Goal: Find specific page/section: Find specific page/section

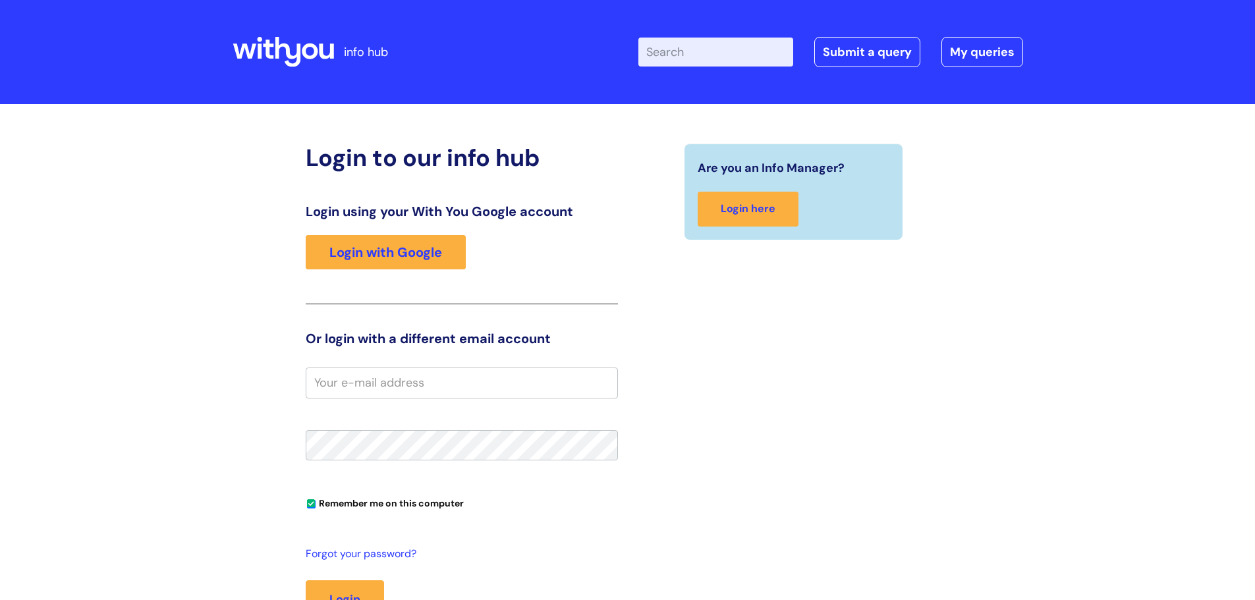
click at [676, 54] on input "Enter your search term here..." at bounding box center [715, 52] width 155 height 29
type input "useful forms"
click button "Search" at bounding box center [0, 0] width 0 height 0
click at [696, 57] on input "Enter your search term here..." at bounding box center [715, 52] width 155 height 29
click at [428, 256] on link "Login with Google" at bounding box center [386, 252] width 160 height 34
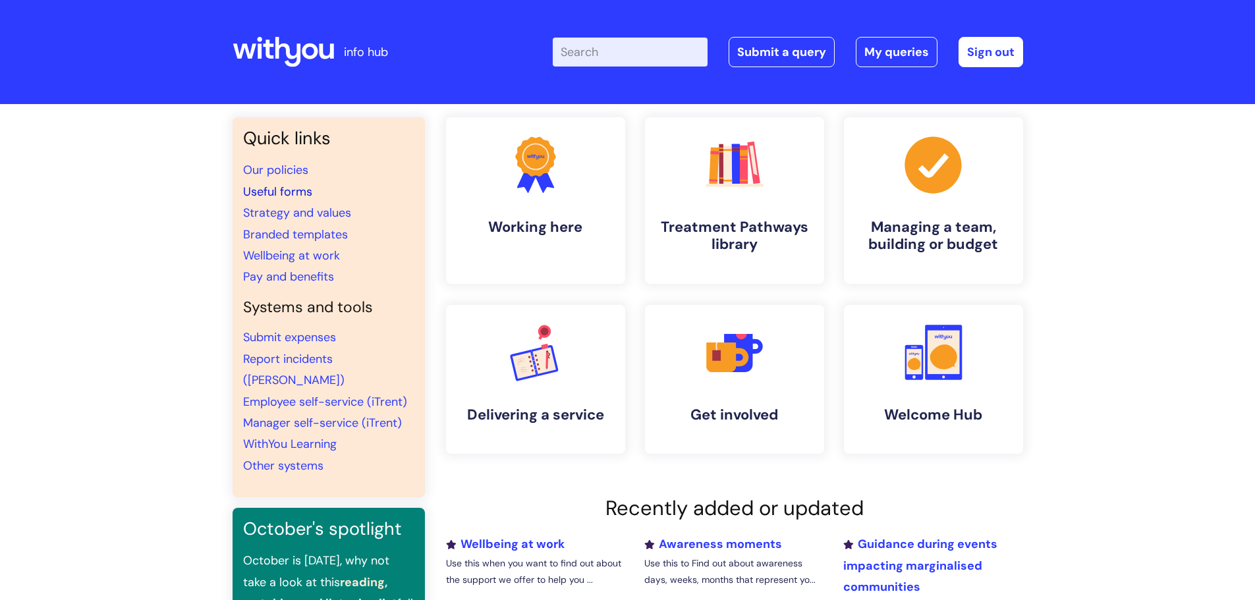
click at [271, 192] on link "Useful forms" at bounding box center [277, 192] width 69 height 16
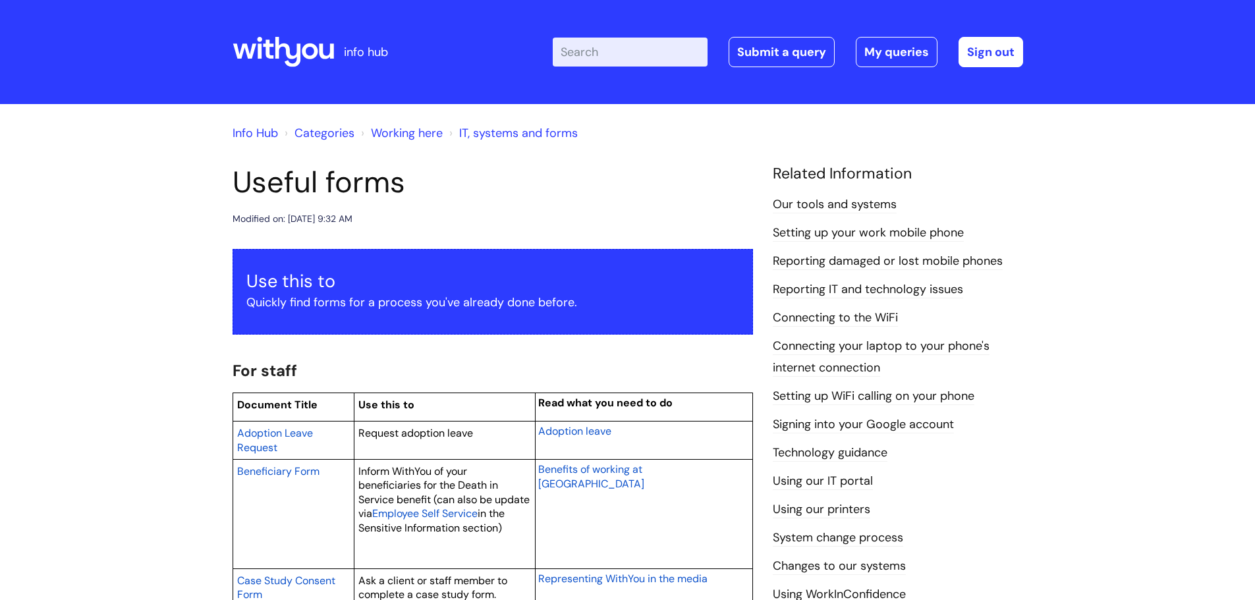
click at [611, 53] on input "Enter your search term here..." at bounding box center [630, 52] width 155 height 29
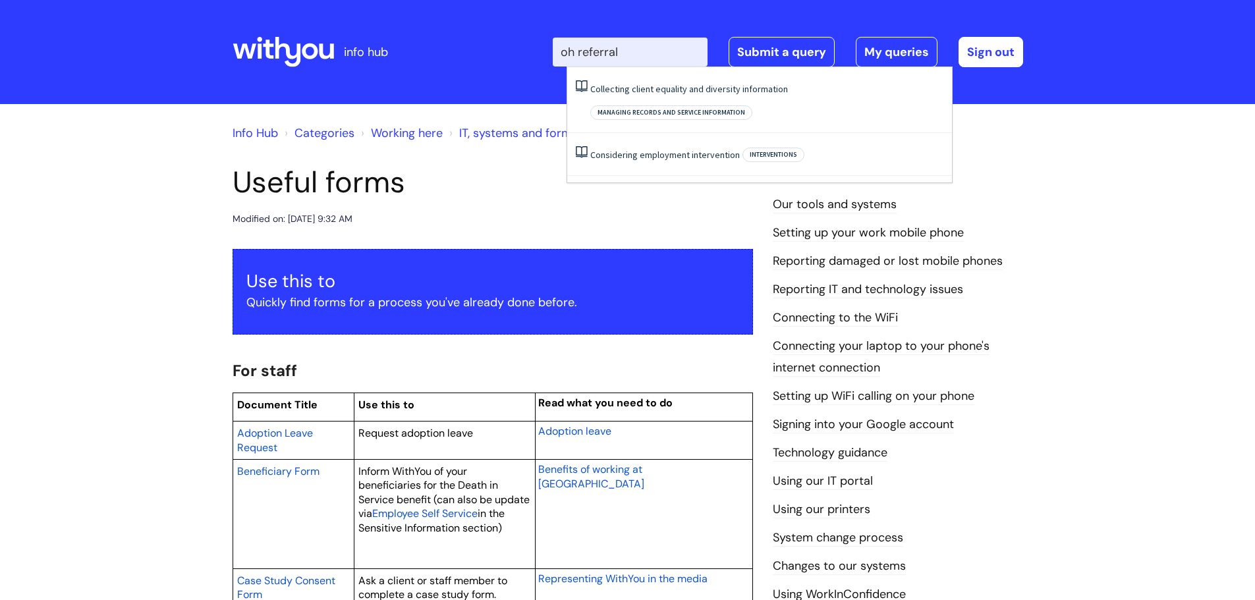
type input "oh referral"
click button "Search" at bounding box center [0, 0] width 0 height 0
